Goal: Task Accomplishment & Management: Complete application form

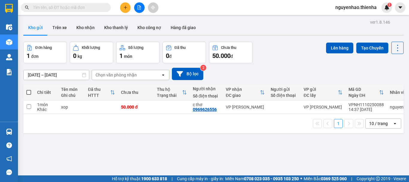
click at [81, 145] on div "ver 1.8.146 Kho gửi Trên xe Kho nhận Kho thanh lý Kho công nợ Hàng đã giao Đơn …" at bounding box center [213, 109] width 385 height 182
click at [131, 9] on div at bounding box center [139, 7] width 45 height 10
click at [126, 9] on icon "plus" at bounding box center [125, 7] width 4 height 4
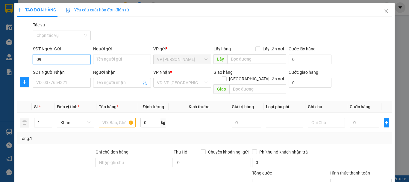
type input "0"
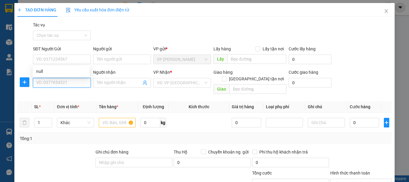
click at [67, 84] on input "SĐT Người Nhận" at bounding box center [62, 83] width 58 height 10
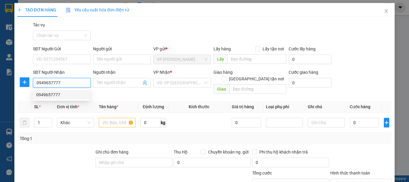
click at [64, 94] on div "0949657777" at bounding box center [61, 94] width 50 height 7
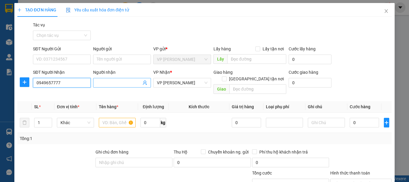
type input "0949657777"
click at [120, 80] on input "Người nhận" at bounding box center [119, 82] width 45 height 7
type input "h"
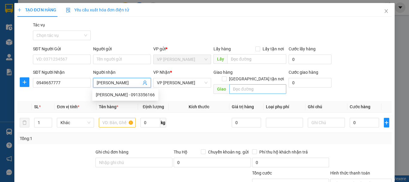
type input "[PERSON_NAME]"
click at [256, 84] on input "text" at bounding box center [258, 89] width 57 height 10
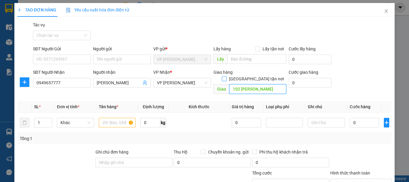
type input "102 Hàm Nghi"
click at [226, 76] on input "Giao tận nơi" at bounding box center [224, 78] width 4 height 4
checkbox input "true"
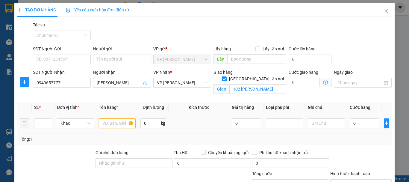
click at [109, 123] on input "text" at bounding box center [117, 123] width 37 height 10
type input "kiện"
click at [356, 123] on input "0" at bounding box center [364, 123] width 29 height 10
type input "7"
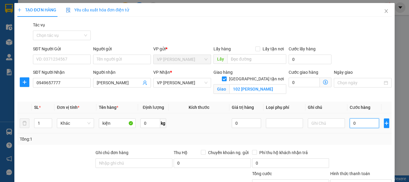
type input "7"
type input "70"
type input "700"
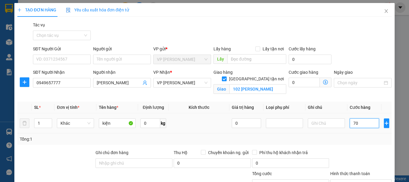
type input "700"
type input "7.000"
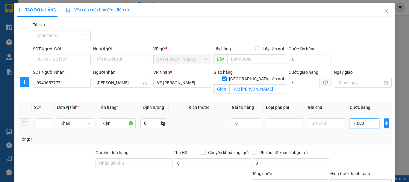
type input "70.000"
type input "700.000"
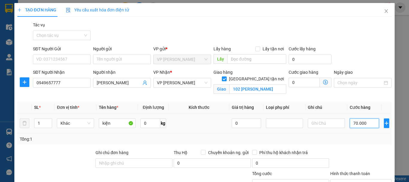
type input "700.000"
type input "70.000"
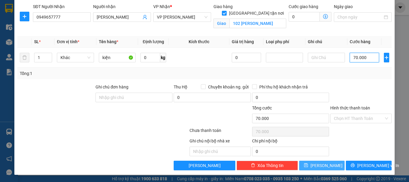
type input "70.000"
click at [322, 167] on span "Lưu" at bounding box center [327, 165] width 32 height 7
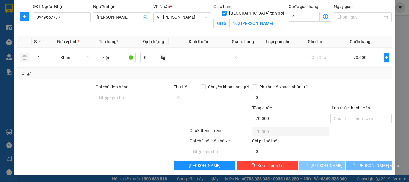
checkbox input "false"
type input "0"
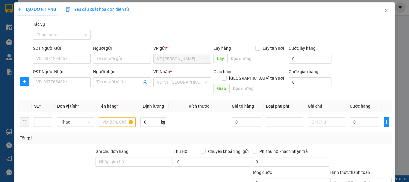
scroll to position [0, 0]
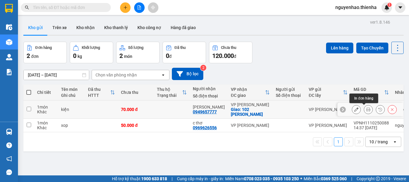
click at [366, 111] on icon at bounding box center [368, 109] width 4 height 4
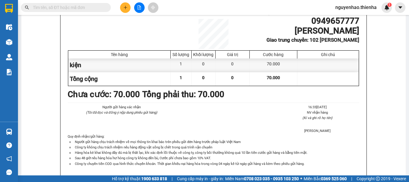
scroll to position [60, 0]
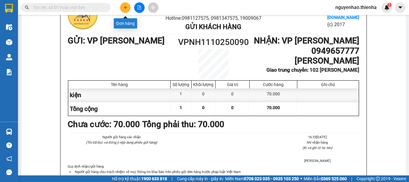
click at [126, 8] on icon "plus" at bounding box center [125, 7] width 4 height 4
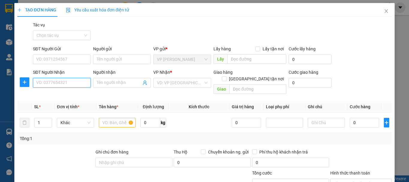
click at [66, 80] on input "SĐT Người Nhận" at bounding box center [62, 83] width 58 height 10
click at [52, 94] on div "0962858498 - kh" at bounding box center [61, 94] width 50 height 7
type input "0962858498"
type input "kh"
checkbox input "true"
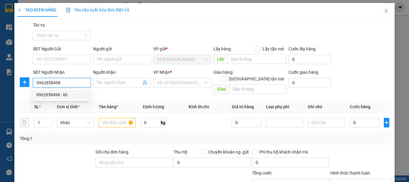
type input "12 ngõ 128 đường hoàng văn thái, thanh xuân, hn"
type input "40.000"
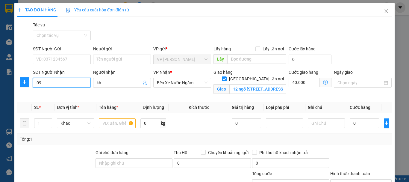
type input "0"
type input "4"
click at [76, 99] on div "0912684119 - a tuấn" at bounding box center [61, 95] width 57 height 10
type input "0912684119"
type input "a tuấn"
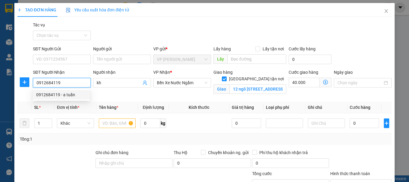
checkbox input "false"
type input "0"
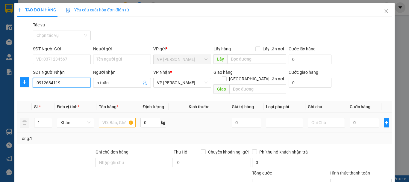
type input "0912684119"
click at [116, 118] on input "text" at bounding box center [117, 123] width 37 height 10
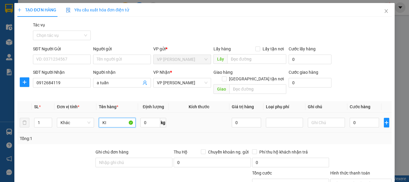
type input "K"
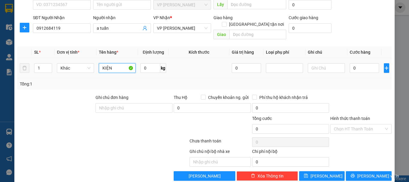
scroll to position [58, 0]
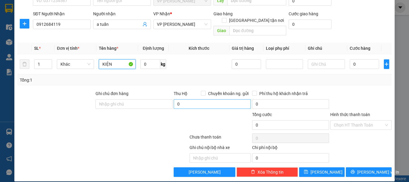
type input "KIỆN"
click at [200, 99] on input "0" at bounding box center [212, 104] width 77 height 10
type input "9.498.000"
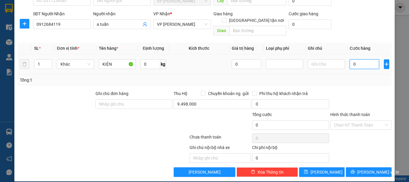
click at [368, 59] on input "0" at bounding box center [364, 64] width 29 height 10
type input "5"
type input "50"
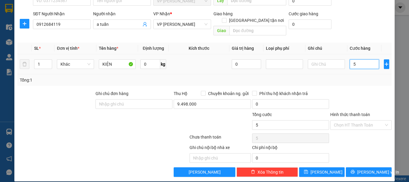
type input "50"
type input "500"
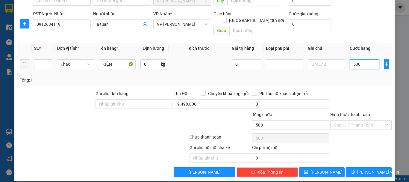
type input "5.000"
type input "50.000"
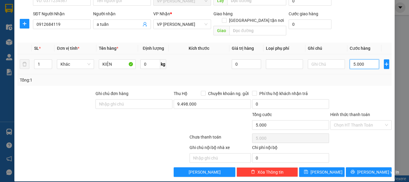
type input "50.000"
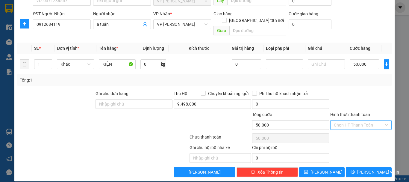
click at [369, 120] on input "Hình thức thanh toán" at bounding box center [359, 124] width 50 height 9
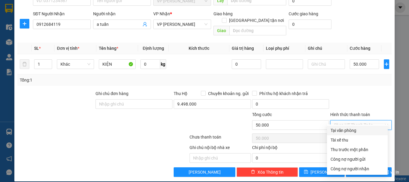
click at [367, 133] on div "Tại văn phòng" at bounding box center [358, 130] width 54 height 7
type input "0"
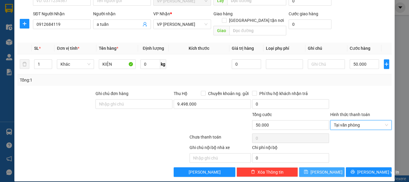
click at [321, 169] on span "Lưu" at bounding box center [327, 172] width 32 height 7
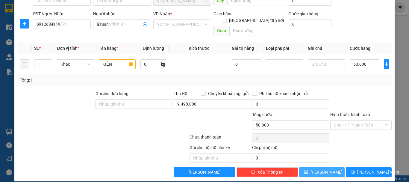
type input "0"
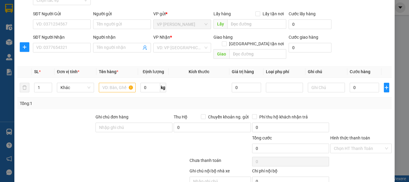
scroll to position [0, 0]
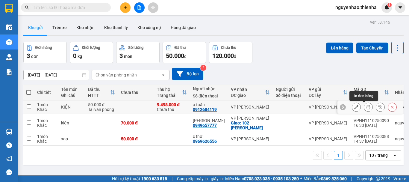
click at [366, 108] on icon at bounding box center [368, 107] width 4 height 4
